Goal: Task Accomplishment & Management: Manage account settings

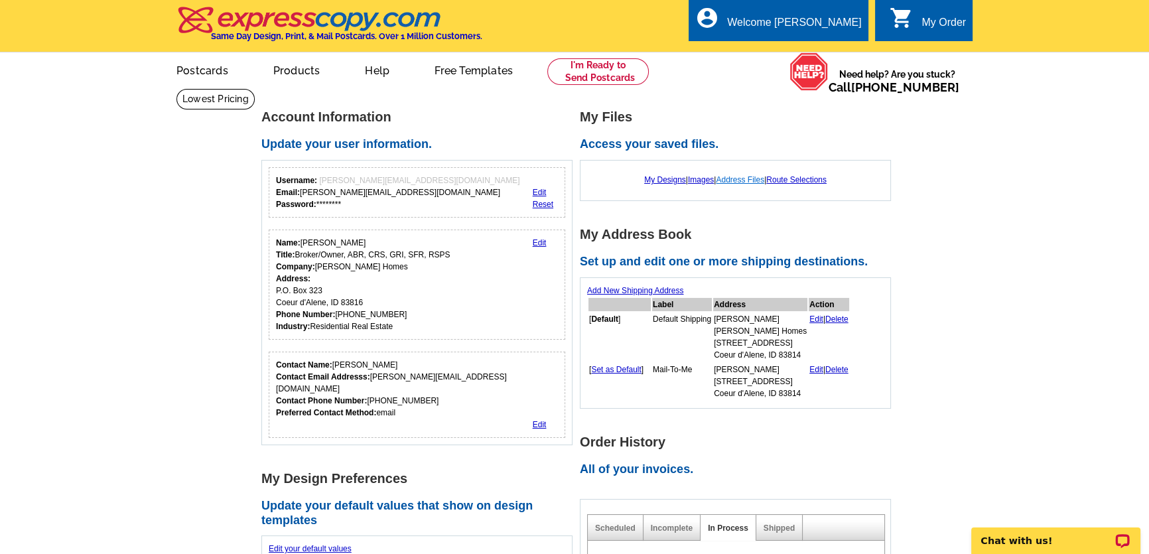
click at [741, 180] on link "Address Files" at bounding box center [740, 179] width 48 height 9
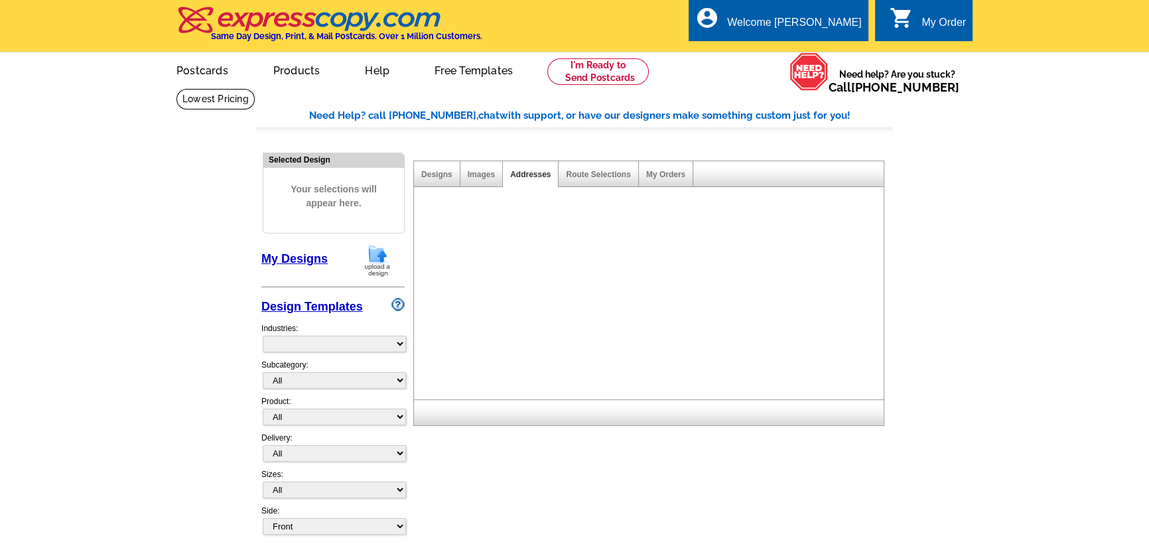
select select "785"
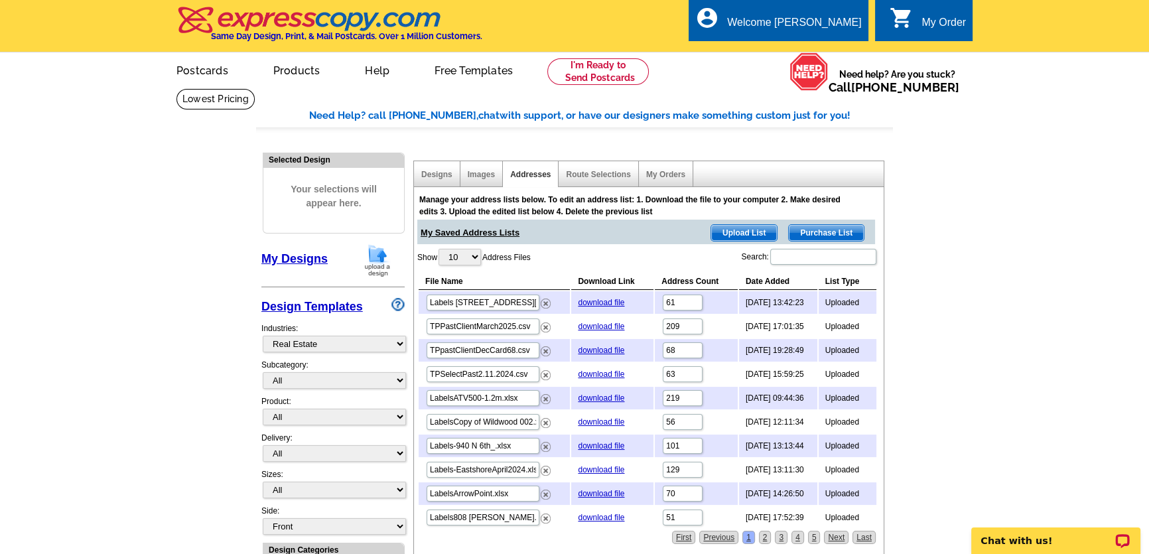
click at [730, 236] on span "Upload List" at bounding box center [744, 233] width 66 height 16
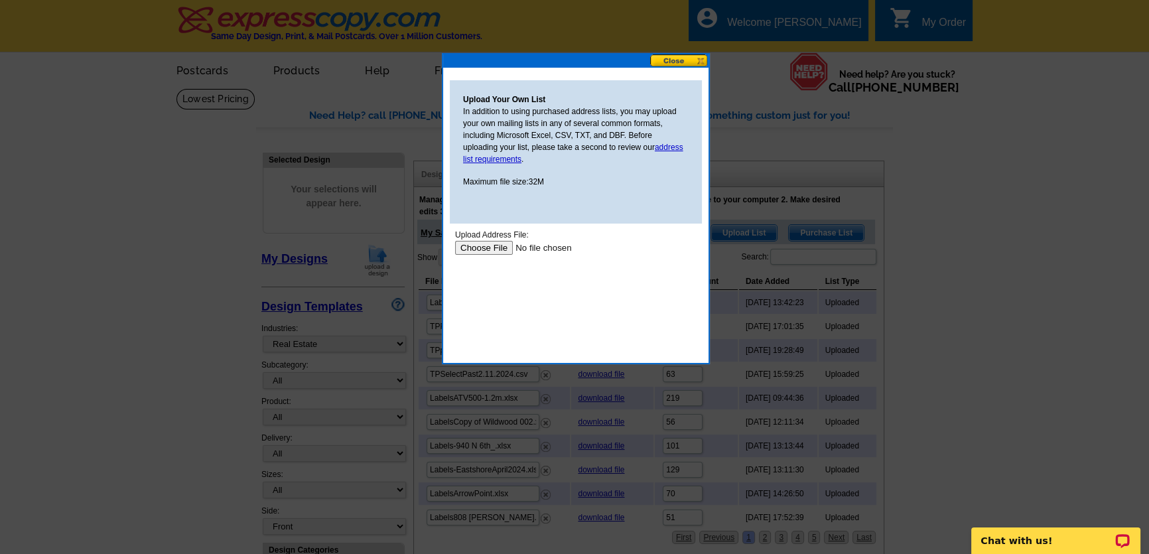
click at [500, 246] on input "file" at bounding box center [539, 248] width 168 height 14
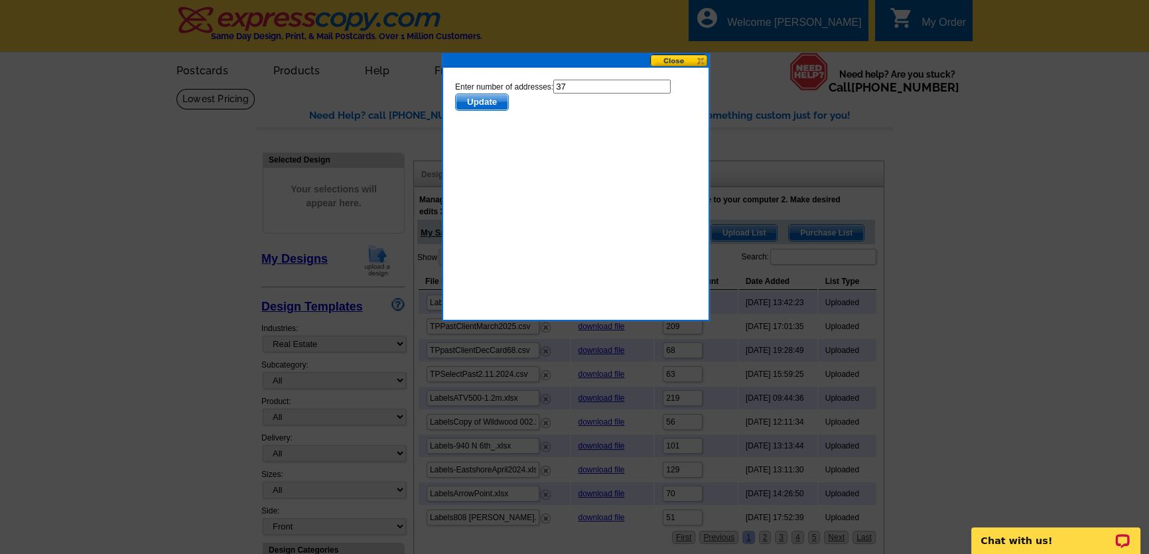
click at [473, 107] on span "Update" at bounding box center [482, 102] width 52 height 16
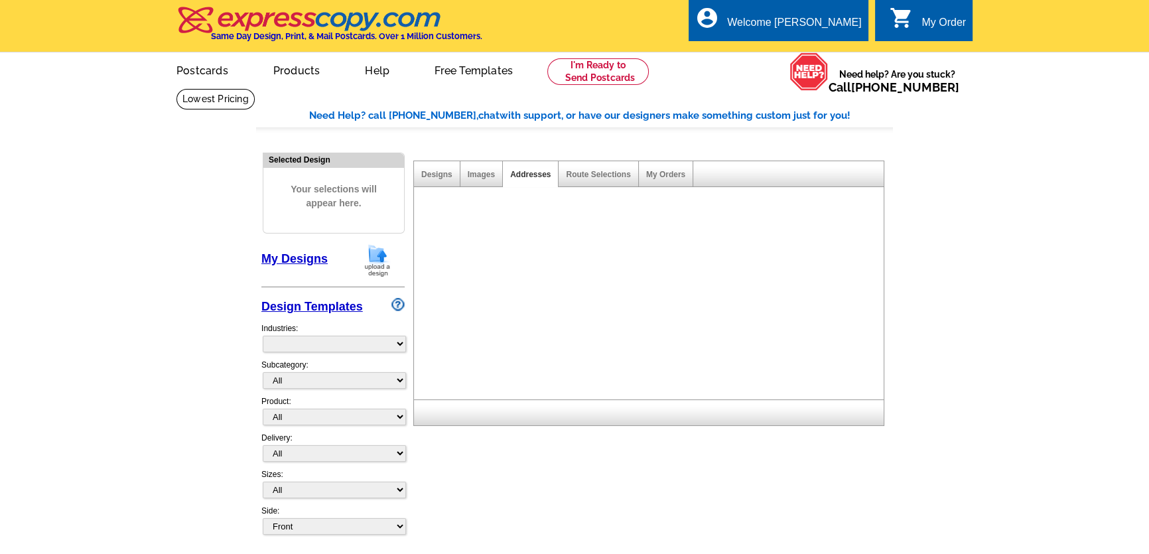
select select "785"
